Goal: Use online tool/utility

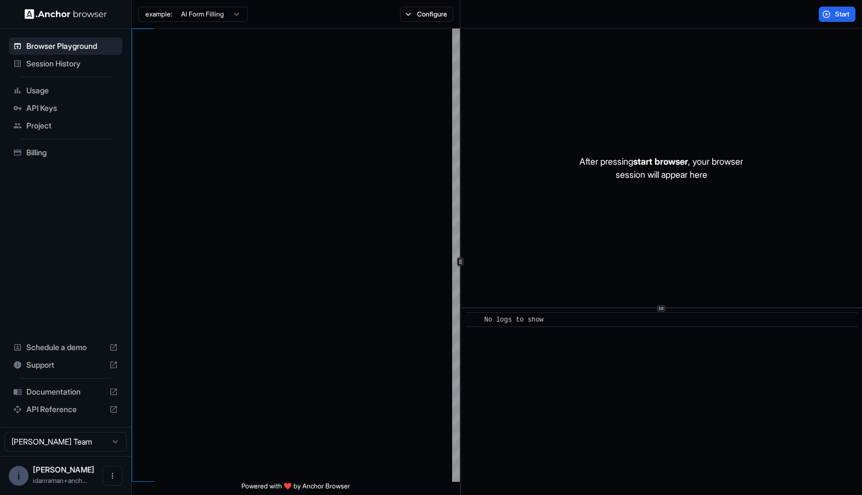
scroll to position [99, 0]
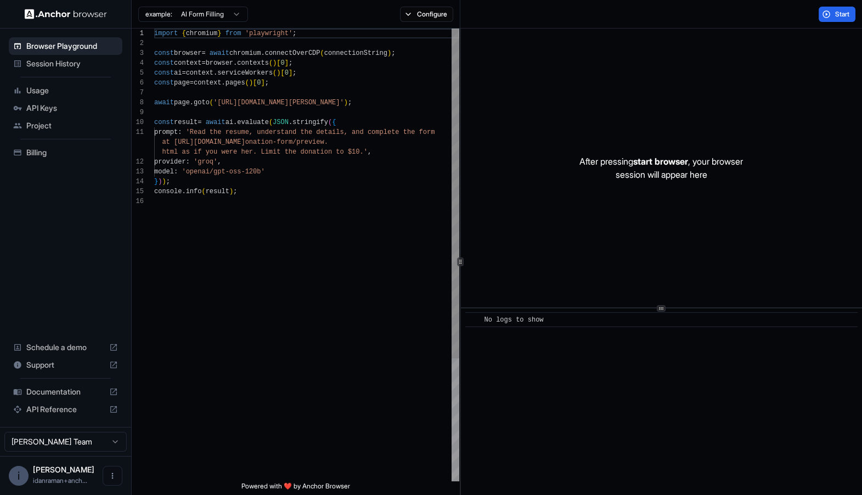
type textarea "**********"
click at [370, 267] on div "import { chromium } from 'playwright' ; const browser = await chromium . connec…" at bounding box center [306, 339] width 305 height 620
click at [438, 18] on button "Configure" at bounding box center [426, 14] width 53 height 15
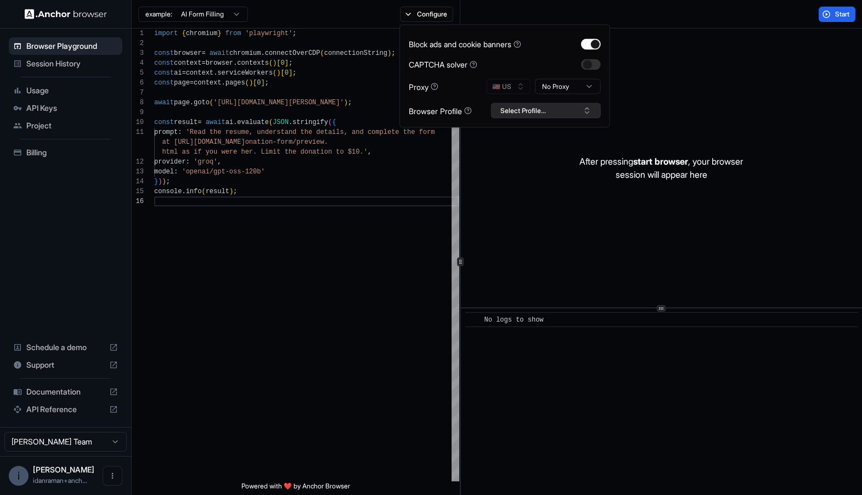
click at [532, 109] on button "Select Profile..." at bounding box center [546, 110] width 110 height 15
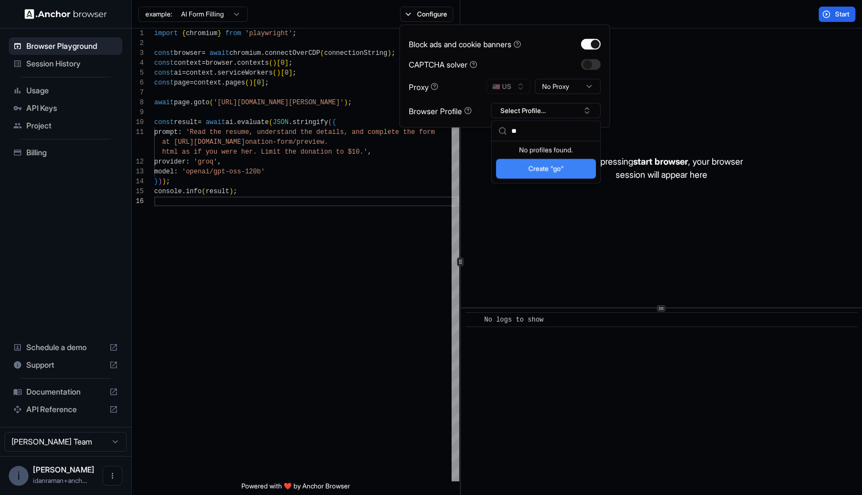
type input "*"
click at [105, 470] on button "Open menu" at bounding box center [113, 476] width 20 height 20
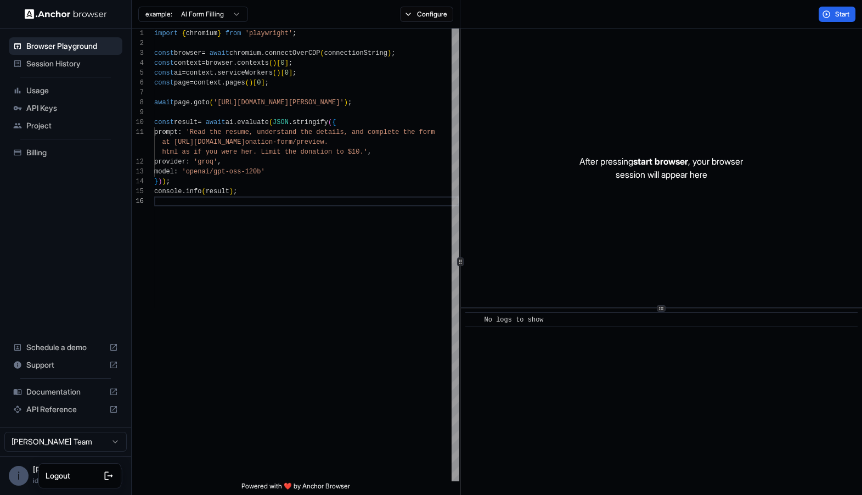
click at [74, 475] on div at bounding box center [92, 475] width 44 height 11
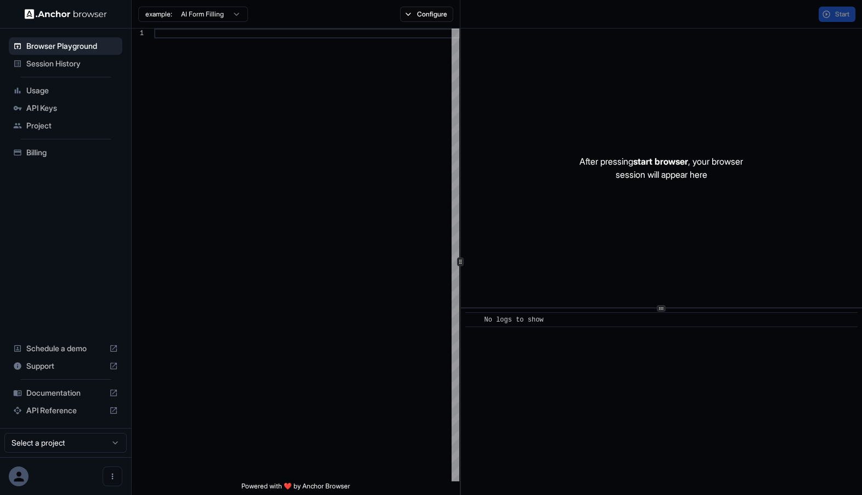
scroll to position [99, 0]
